Goal: Task Accomplishment & Management: Manage account settings

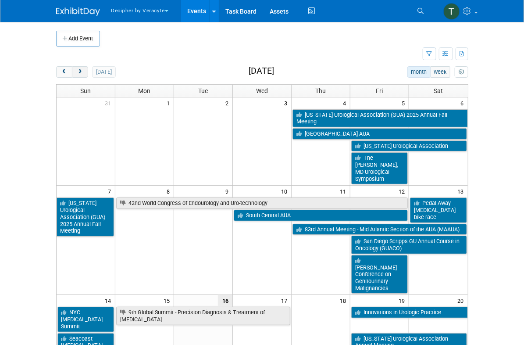
click at [83, 72] on span "next" at bounding box center [80, 72] width 7 height 6
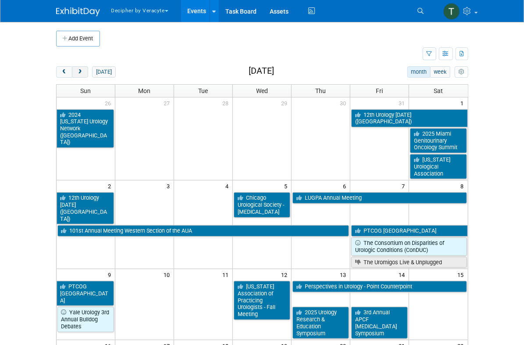
click at [83, 72] on span "next" at bounding box center [80, 72] width 7 height 6
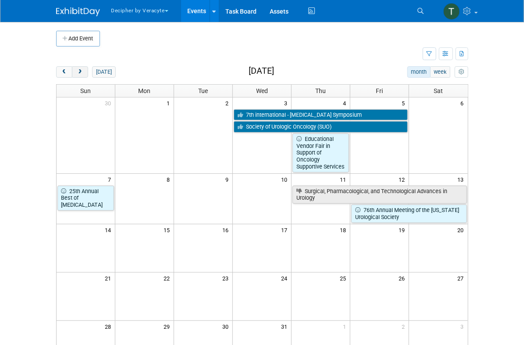
click at [83, 72] on span "next" at bounding box center [80, 72] width 7 height 6
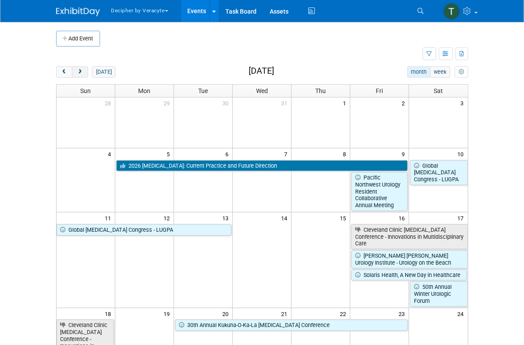
click at [83, 72] on span "next" at bounding box center [80, 72] width 7 height 6
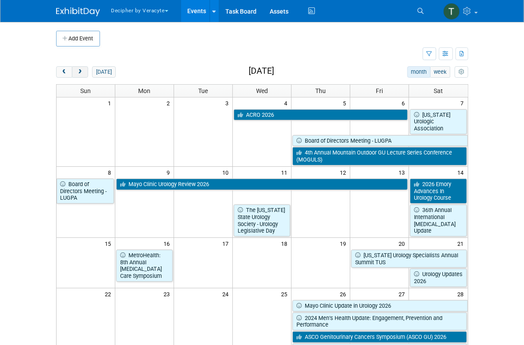
click at [83, 72] on span "next" at bounding box center [80, 72] width 7 height 6
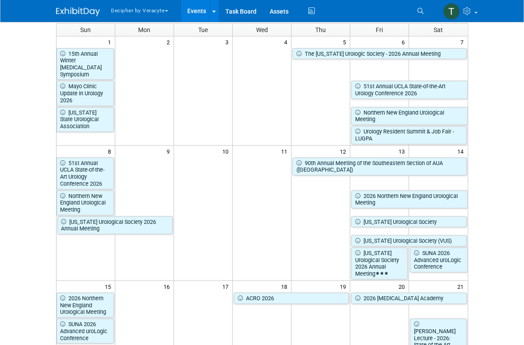
scroll to position [61, 0]
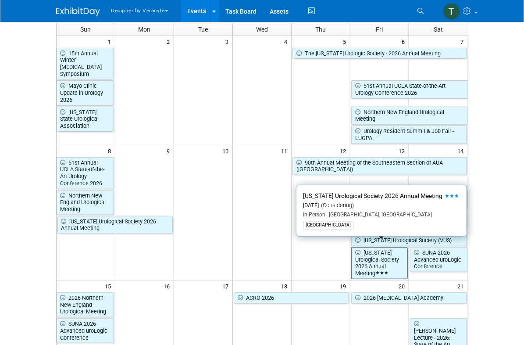
click at [367, 260] on link "[US_STATE] Urological Society 2026 Annual Meeting" at bounding box center [379, 263] width 57 height 32
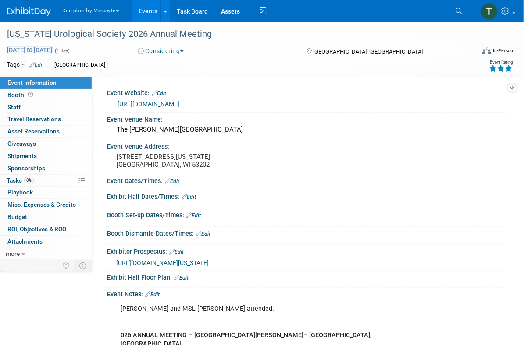
click at [29, 47] on span "Mar 13, 2026 to Mar 13, 2026" at bounding box center [30, 50] width 46 height 8
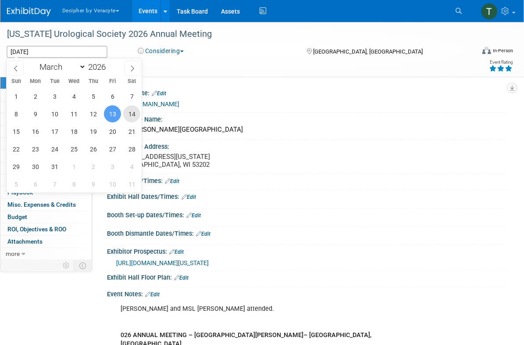
click at [135, 109] on span "14" at bounding box center [131, 113] width 17 height 17
type input "Mar 14, 2026"
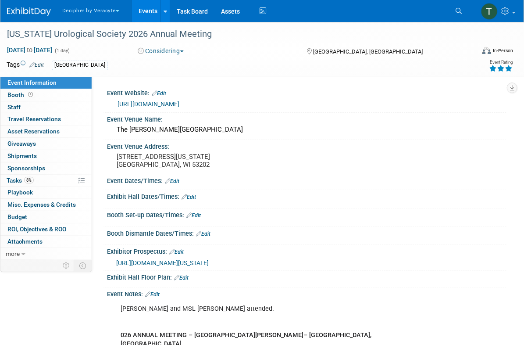
click at [209, 266] on span "https://veracyte365.sharepoint.com/:b:/r/sites/DecipherMKTG/Shared%20Documents/…" at bounding box center [162, 262] width 93 height 7
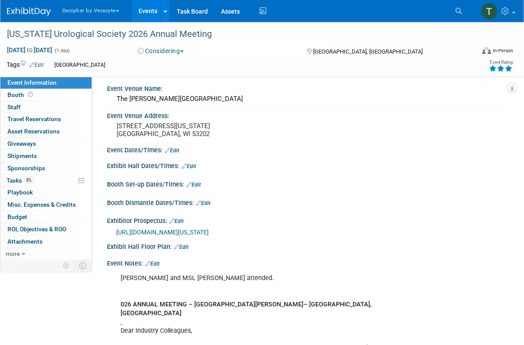
scroll to position [32, 0]
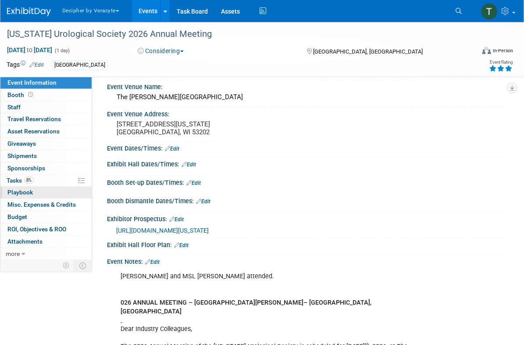
click at [52, 187] on link "0 Playbook 0" at bounding box center [45, 192] width 91 height 12
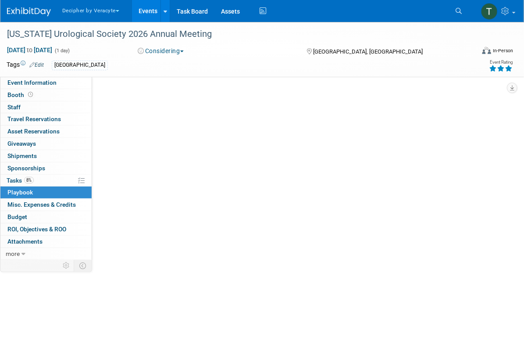
scroll to position [0, 0]
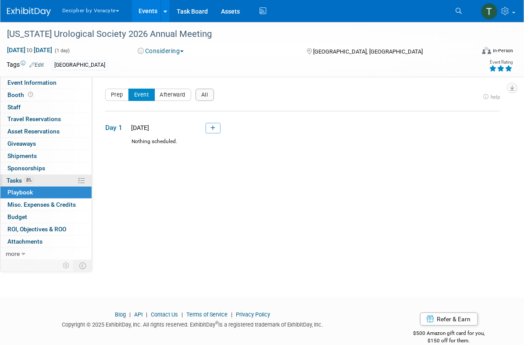
click at [52, 181] on link "8% Tasks 8%" at bounding box center [45, 181] width 91 height 12
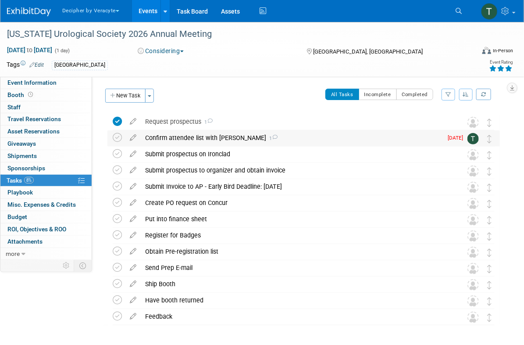
click at [166, 138] on div "Confirm attendee list with Andy 1" at bounding box center [292, 137] width 302 height 15
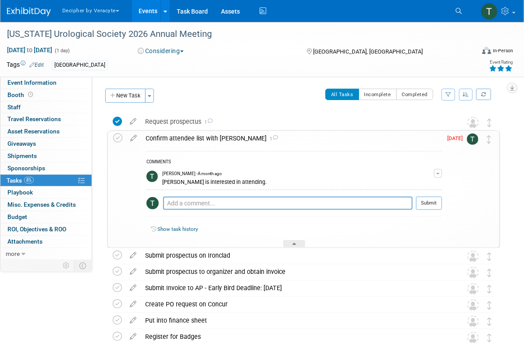
click at [166, 138] on div "Confirm attendee list with Andy 1" at bounding box center [291, 138] width 301 height 15
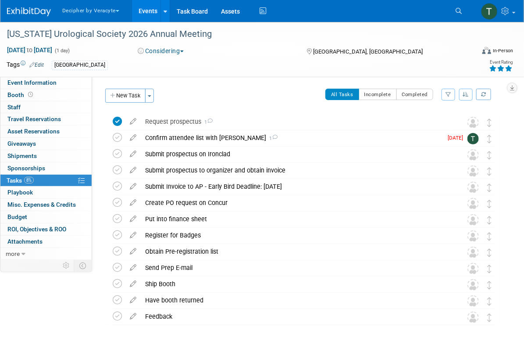
click at [152, 21] on link "Events" at bounding box center [148, 11] width 32 height 22
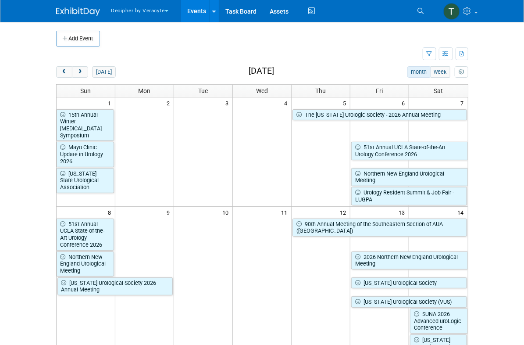
click at [449, 61] on div "Show: All Events Just My Events Only show events that either I created, or I am…" at bounding box center [446, 53] width 46 height 15
click at [449, 56] on button "button" at bounding box center [446, 53] width 14 height 13
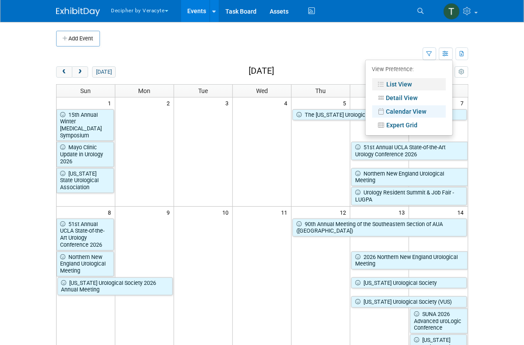
click at [411, 89] on link "List View" at bounding box center [409, 84] width 74 height 12
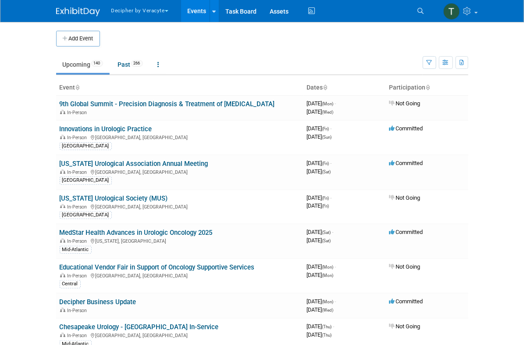
click at [411, 89] on th "Participation" at bounding box center [427, 87] width 82 height 15
click at [203, 232] on link "MedStar Health Advances in Urologic Oncology 2025" at bounding box center [136, 232] width 153 height 8
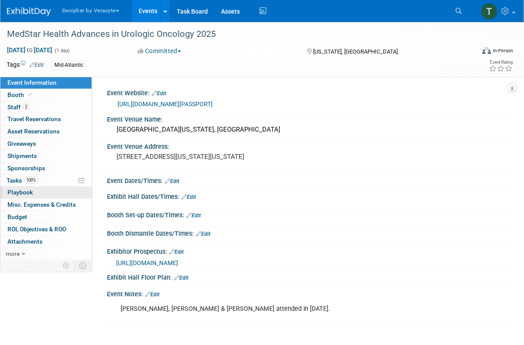
click at [40, 189] on link "0 Playbook 0" at bounding box center [45, 192] width 91 height 12
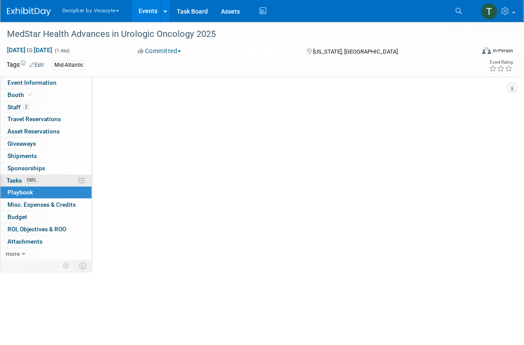
click at [40, 178] on link "100% Tasks 100%" at bounding box center [45, 181] width 91 height 12
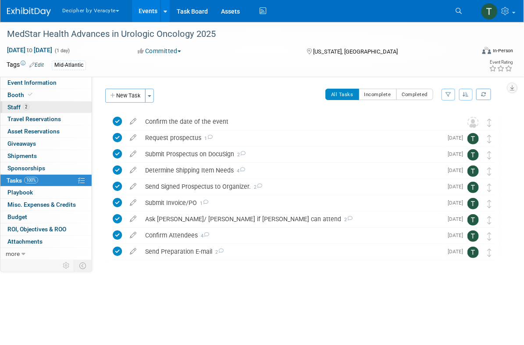
click at [32, 111] on link "2 Staff 2" at bounding box center [45, 107] width 91 height 12
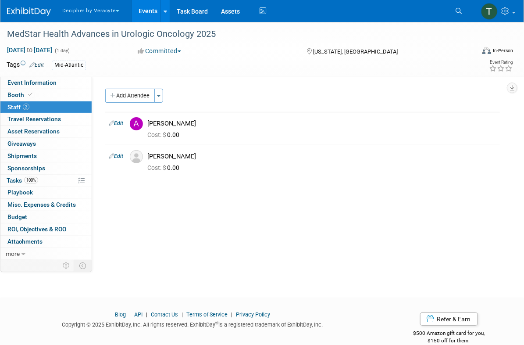
click at [148, 4] on link "Events" at bounding box center [148, 11] width 32 height 22
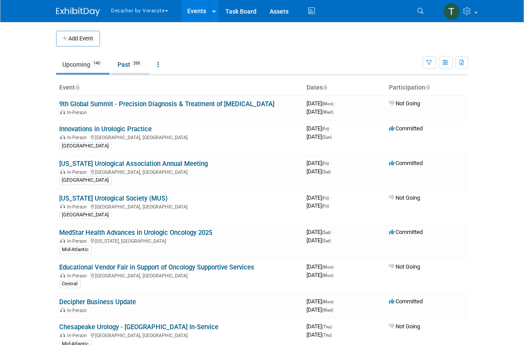
click at [135, 61] on span "266" at bounding box center [137, 63] width 12 height 7
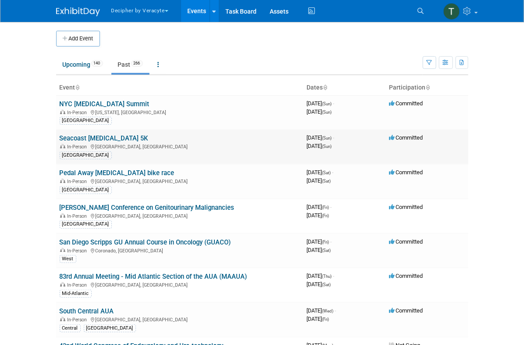
click at [110, 140] on link "Seacoast [MEDICAL_DATA] 5K" at bounding box center [104, 138] width 89 height 8
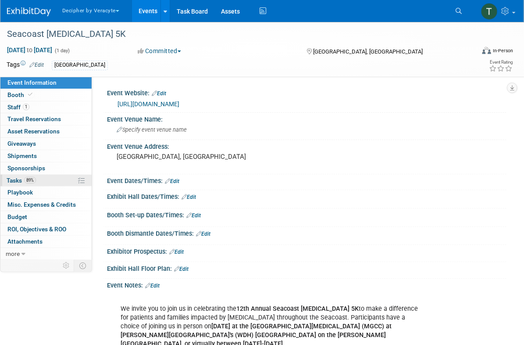
click at [51, 182] on link "89% Tasks 89%" at bounding box center [45, 181] width 91 height 12
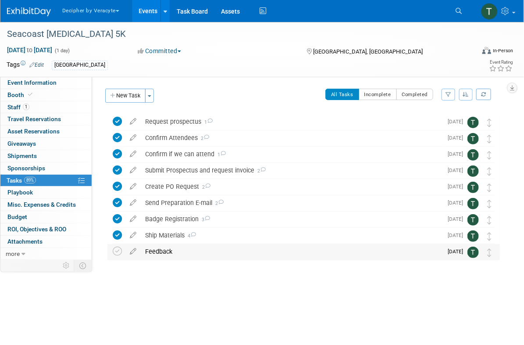
click at [150, 253] on div "Feedback" at bounding box center [292, 251] width 302 height 15
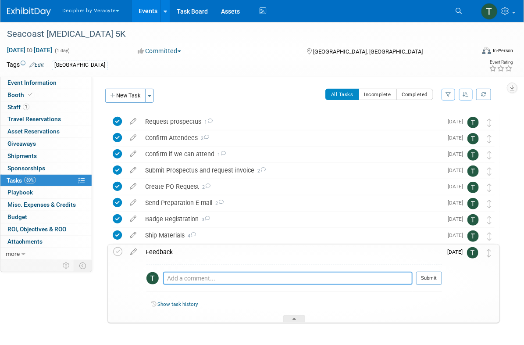
click at [199, 284] on textarea at bounding box center [287, 277] width 249 height 13
type textarea "sent email to Jack to obtain this."
click at [436, 267] on div "sent email to Jack to obtain this. Pro tip: Press Ctrl-Enter to submit comment.…" at bounding box center [294, 280] width 296 height 32
click at [436, 274] on button "Submit" at bounding box center [429, 277] width 26 height 13
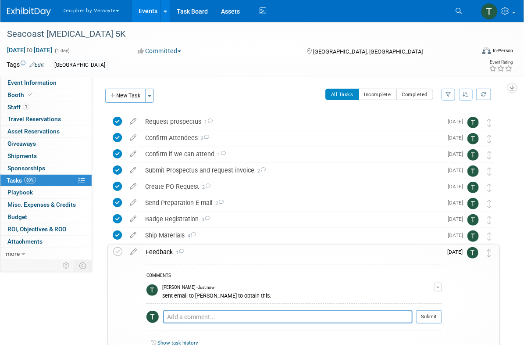
click at [151, 16] on link "Events" at bounding box center [148, 11] width 32 height 22
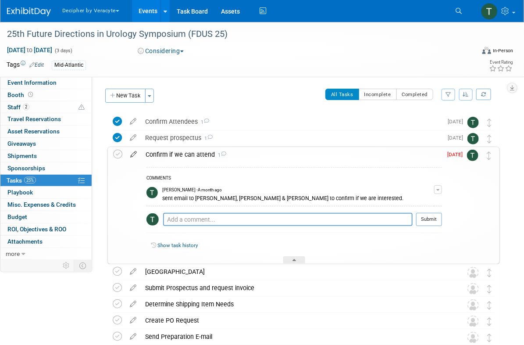
click at [136, 152] on icon at bounding box center [133, 152] width 15 height 11
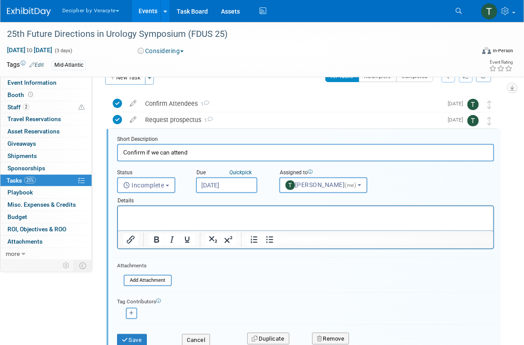
click at [212, 192] on body "Decipher by Veracyte Explore: My Workspaces 2 Go to Workspace: Corporate Events…" at bounding box center [262, 154] width 524 height 345
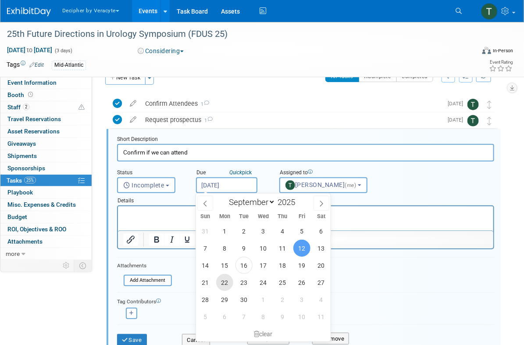
click at [223, 287] on span "22" at bounding box center [224, 282] width 17 height 17
type input "Sep 22, 2025"
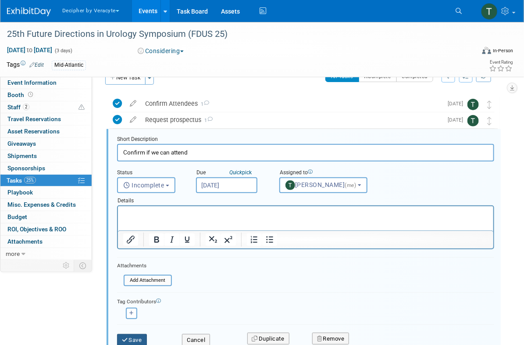
click at [145, 335] on button "Save" at bounding box center [132, 340] width 30 height 12
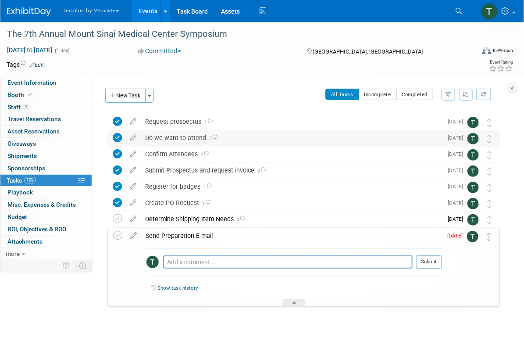
scroll to position [15, 0]
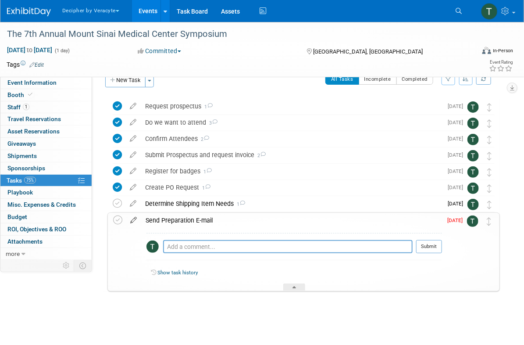
click at [136, 217] on icon at bounding box center [133, 218] width 15 height 11
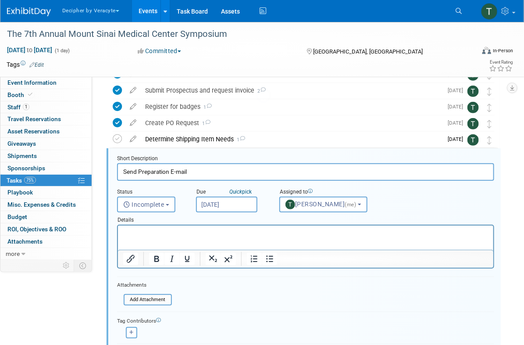
scroll to position [99, 0]
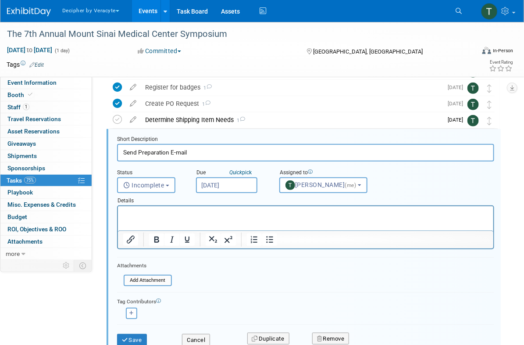
click at [210, 189] on input "[DATE]" at bounding box center [226, 185] width 61 height 16
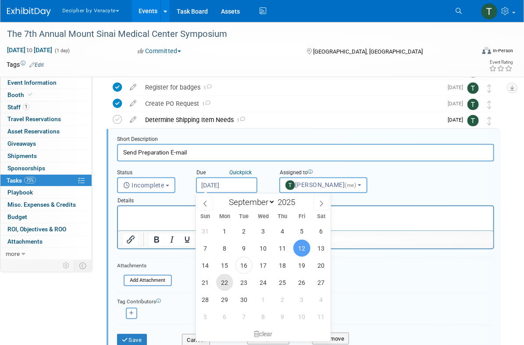
click at [225, 282] on span "22" at bounding box center [224, 282] width 17 height 17
type input "Sep 22, 2025"
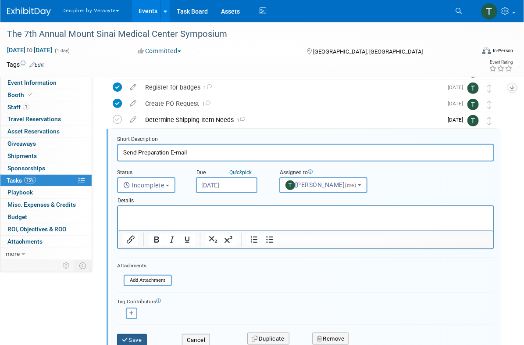
click at [143, 334] on button "Save" at bounding box center [132, 340] width 30 height 12
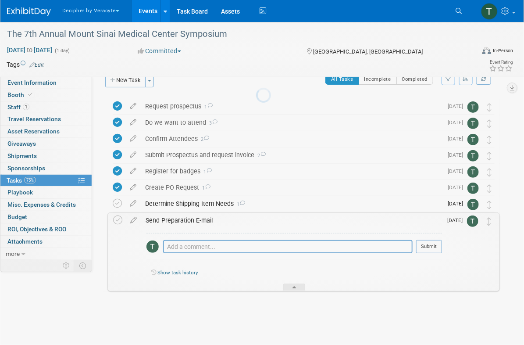
scroll to position [15, 0]
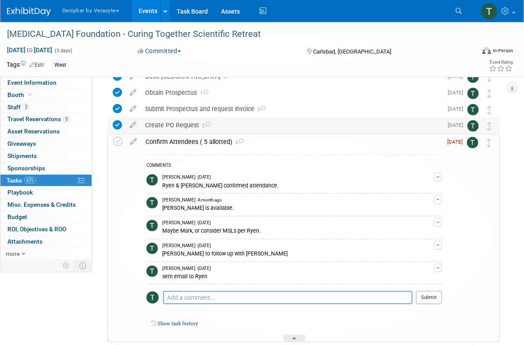
scroll to position [62, 0]
click at [134, 137] on icon at bounding box center [133, 139] width 15 height 11
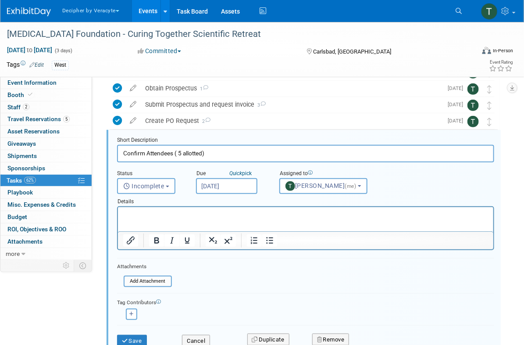
scroll to position [67, 0]
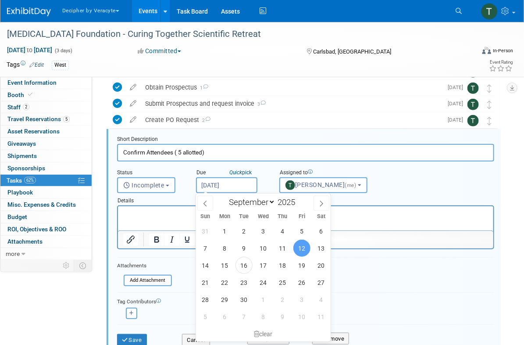
click at [228, 178] on input "[DATE]" at bounding box center [226, 185] width 61 height 16
click at [305, 266] on span "19" at bounding box center [301, 265] width 17 height 17
type input "[DATE]"
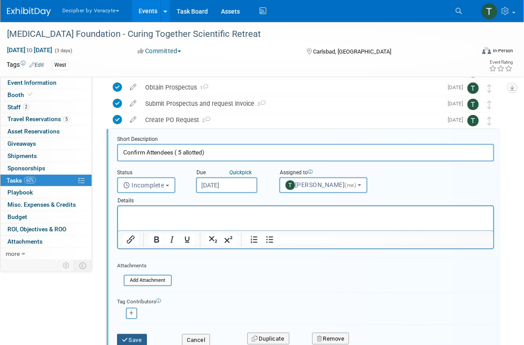
click at [140, 337] on button "Save" at bounding box center [132, 340] width 30 height 12
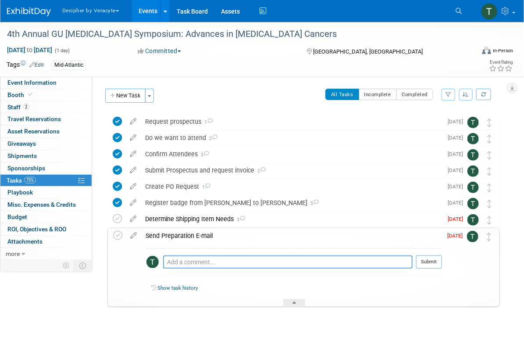
scroll to position [15, 0]
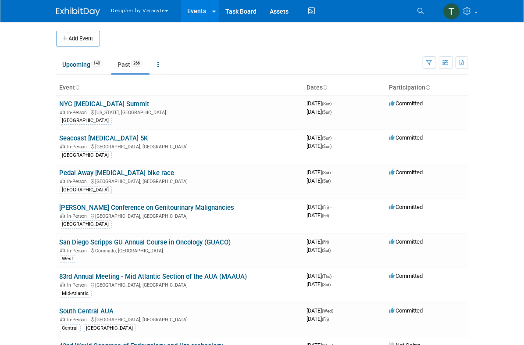
click at [90, 71] on link "Upcoming 140" at bounding box center [82, 64] width 53 height 17
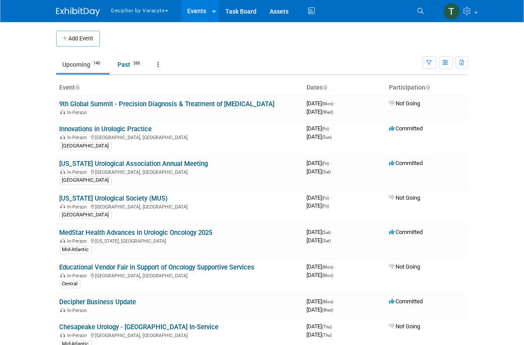
scroll to position [625, 0]
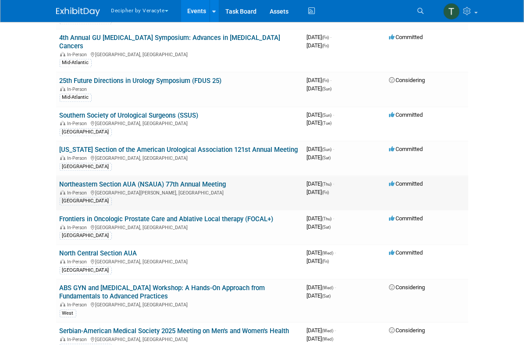
click at [135, 180] on link "Northeastern Section AUA (NSAUA) 77th Annual Meeting" at bounding box center [143, 184] width 167 height 8
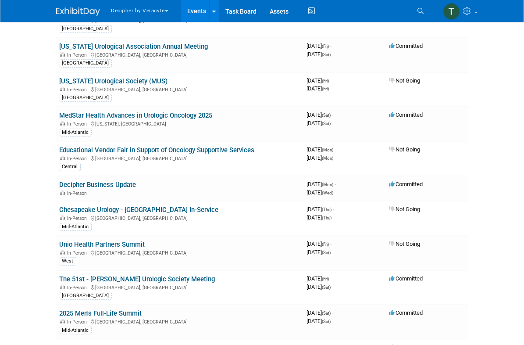
scroll to position [115, 0]
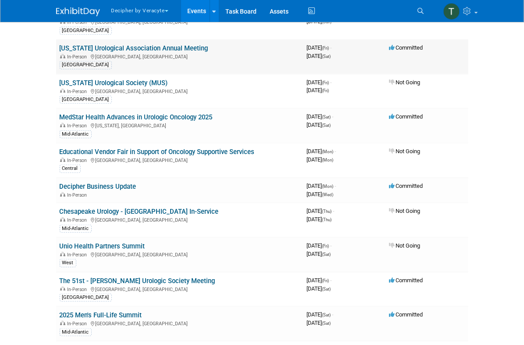
click at [126, 50] on link "[US_STATE] Urological Association Annual Meeting" at bounding box center [134, 48] width 149 height 8
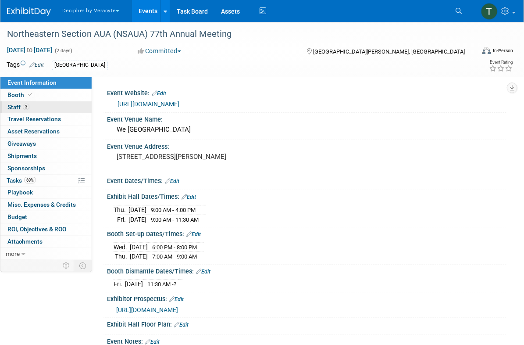
click at [66, 112] on link "3 Staff 3" at bounding box center [45, 107] width 91 height 12
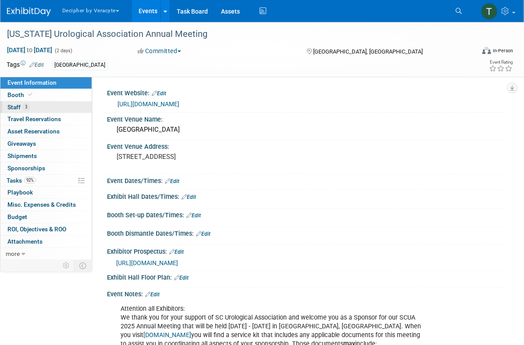
click at [64, 103] on link "3 Staff 3" at bounding box center [45, 107] width 91 height 12
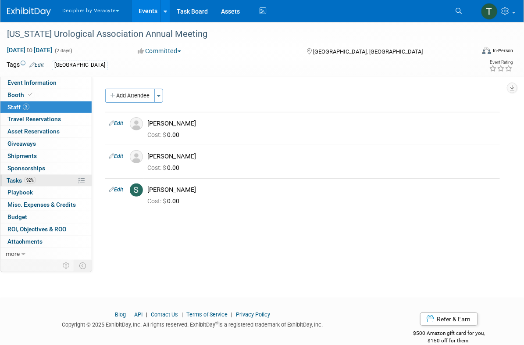
click at [49, 185] on link "92% Tasks 92%" at bounding box center [45, 181] width 91 height 12
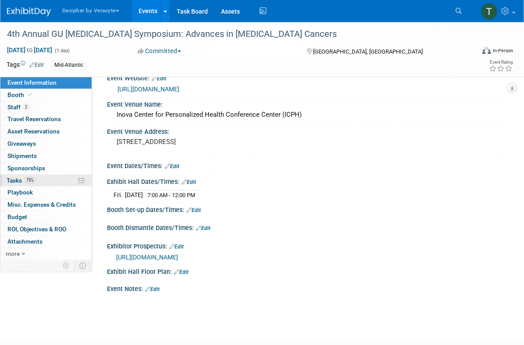
click at [36, 175] on link "75% Tasks 75%" at bounding box center [45, 181] width 91 height 12
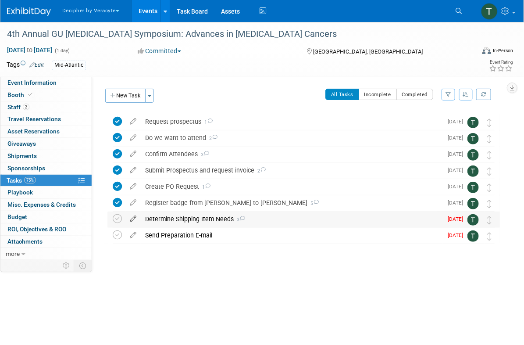
click at [131, 220] on icon at bounding box center [132, 216] width 15 height 11
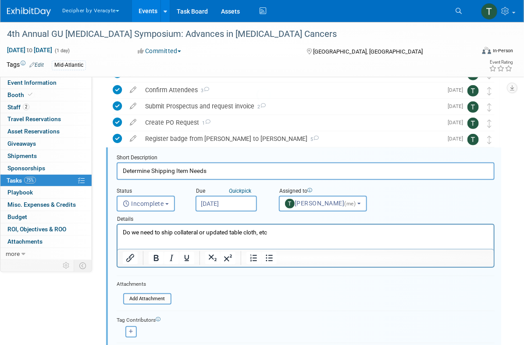
scroll to position [82, 0]
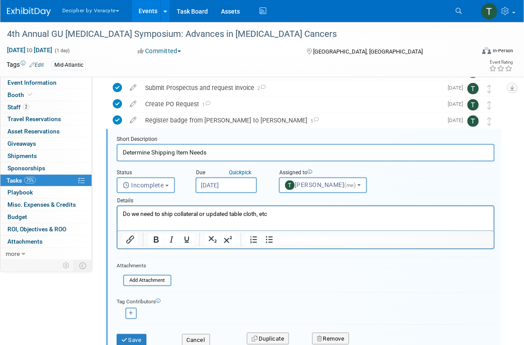
click at [244, 190] on input "[DATE]" at bounding box center [226, 185] width 61 height 16
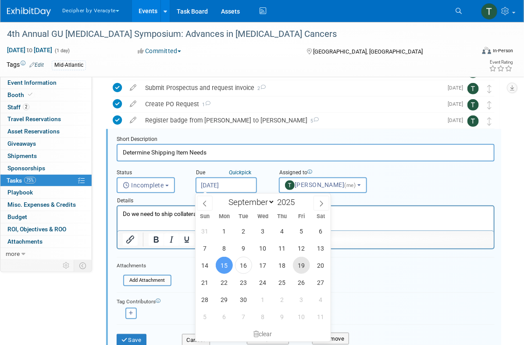
click at [305, 268] on span "19" at bounding box center [301, 265] width 17 height 17
type input "[DATE]"
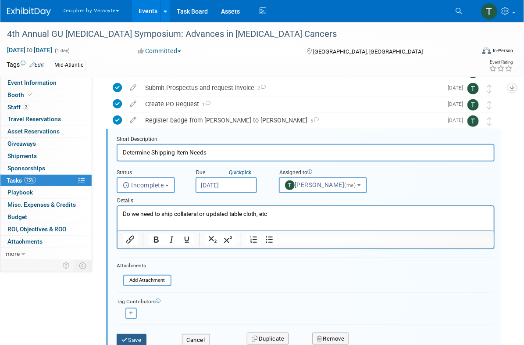
click at [145, 340] on button "Save" at bounding box center [132, 340] width 30 height 12
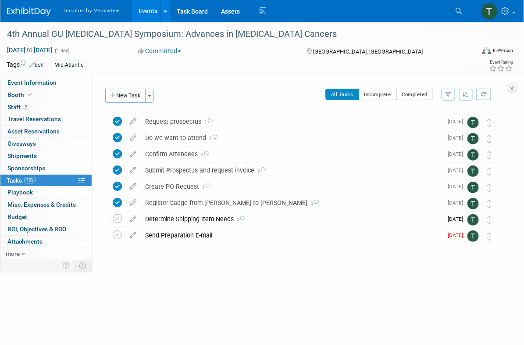
scroll to position [0, 0]
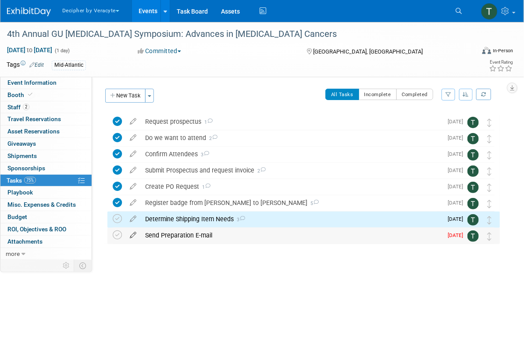
click at [132, 234] on icon at bounding box center [132, 233] width 15 height 11
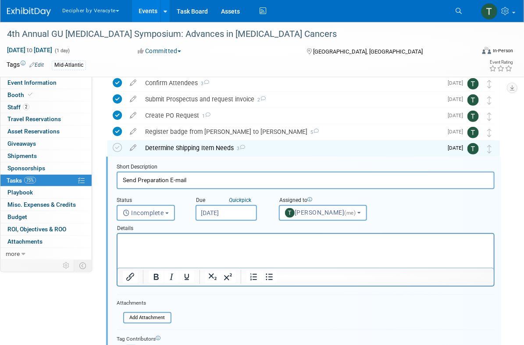
scroll to position [99, 0]
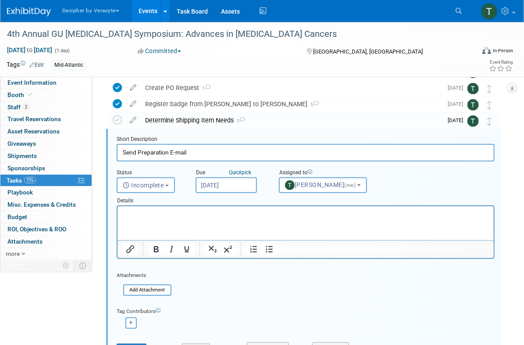
click at [247, 192] on div "Due Quick pick [DATE]" at bounding box center [230, 179] width 83 height 28
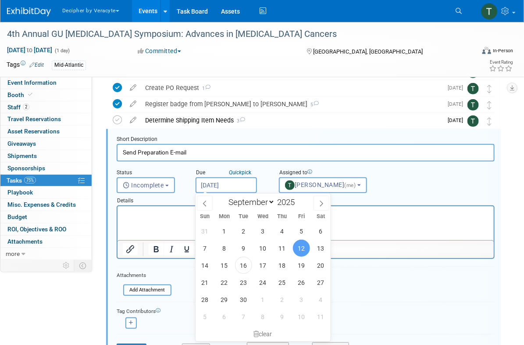
click at [246, 185] on input "[DATE]" at bounding box center [226, 185] width 61 height 16
click at [294, 261] on span "19" at bounding box center [301, 265] width 17 height 17
type input "[DATE]"
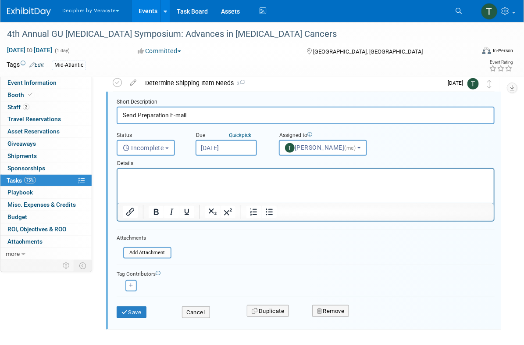
scroll to position [156, 0]
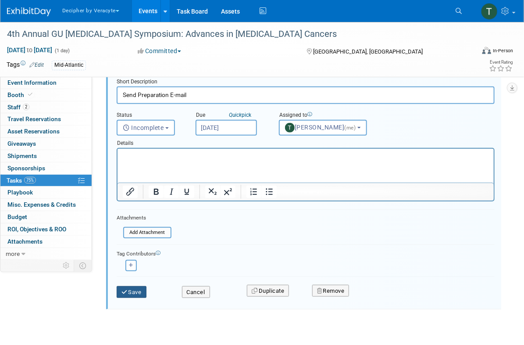
click at [146, 289] on button "Save" at bounding box center [132, 292] width 30 height 12
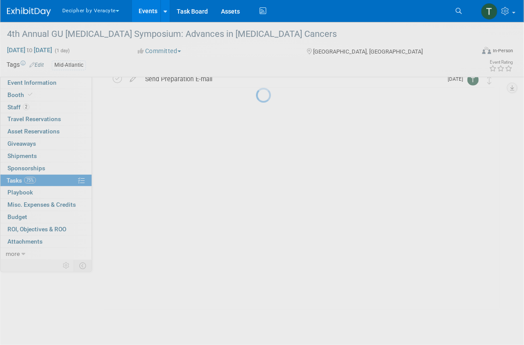
scroll to position [0, 0]
